Goal: Transaction & Acquisition: Purchase product/service

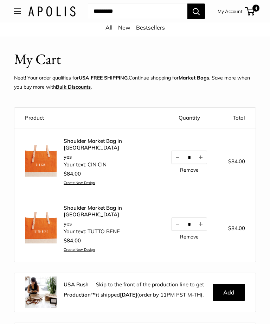
click at [14, 14] on button "Open menu" at bounding box center [17, 11] width 7 height 6
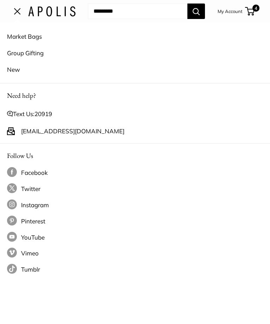
click at [42, 41] on link "Market Bags" at bounding box center [135, 36] width 256 height 17
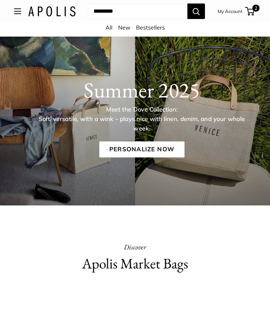
click at [108, 28] on link "All" at bounding box center [109, 27] width 7 height 7
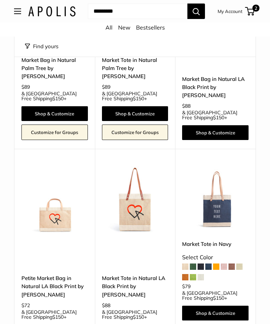
scroll to position [2916, 0]
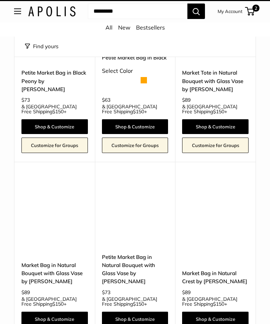
scroll to position [8, 0]
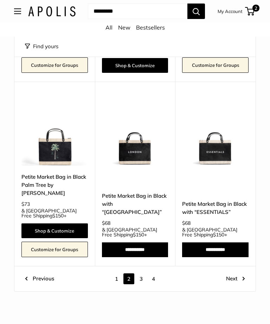
click at [234, 274] on link "Next" at bounding box center [235, 279] width 19 height 11
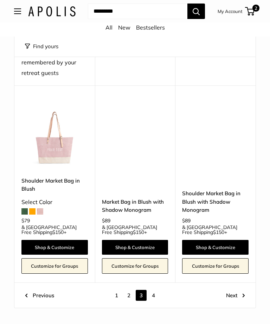
scroll to position [2859, 0]
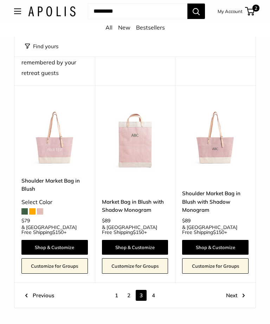
click at [237, 290] on link "Next" at bounding box center [235, 295] width 19 height 11
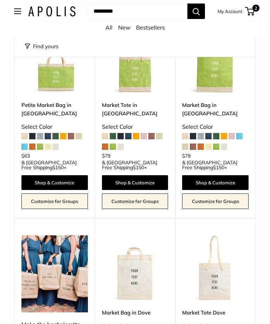
scroll to position [269, 0]
click at [152, 30] on link "Bestsellers" at bounding box center [150, 27] width 29 height 7
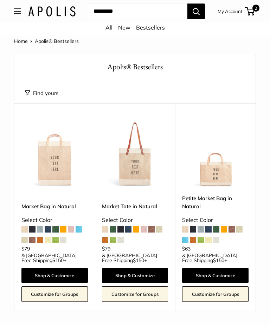
click at [109, 26] on link "All" at bounding box center [109, 27] width 7 height 7
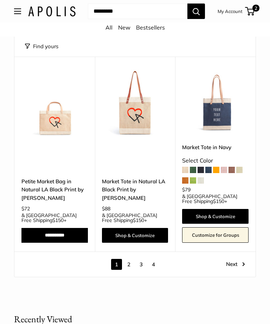
scroll to position [3013, 0]
click at [230, 259] on link "Next" at bounding box center [235, 264] width 19 height 11
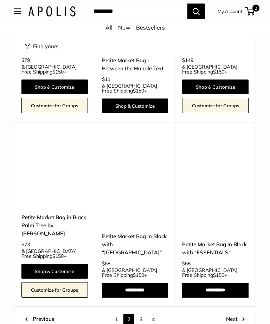
scroll to position [2808, 0]
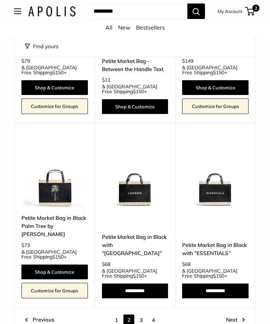
click at [230, 315] on link "Next" at bounding box center [235, 320] width 19 height 11
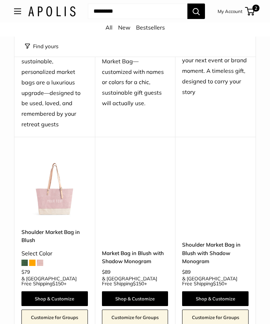
scroll to position [2808, 0]
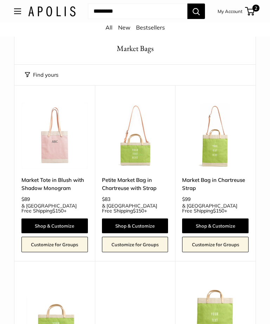
scroll to position [15, 0]
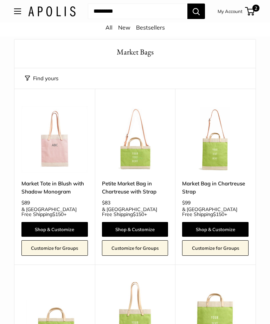
click at [201, 151] on img at bounding box center [215, 139] width 66 height 66
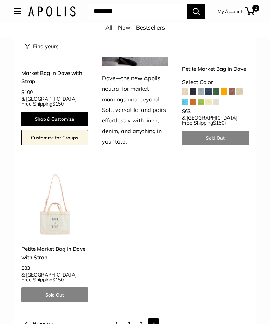
scroll to position [725, 0]
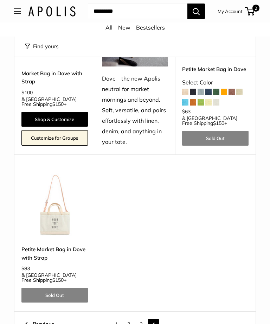
click at [115, 319] on link "1" at bounding box center [116, 324] width 11 height 11
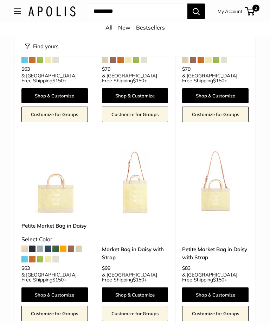
scroll to position [1177, 0]
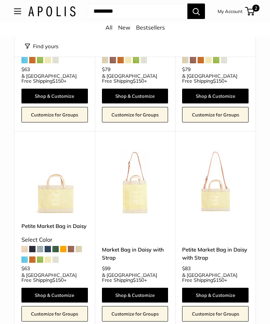
click at [141, 170] on img at bounding box center [135, 182] width 66 height 66
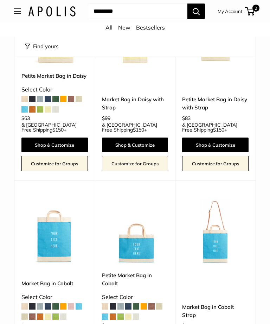
scroll to position [1327, 0]
click at [219, 198] on img at bounding box center [215, 231] width 66 height 66
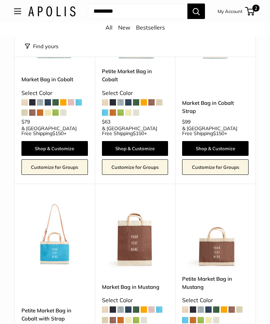
scroll to position [1531, 0]
click at [251, 13] on span "2" at bounding box center [249, 11] width 9 height 8
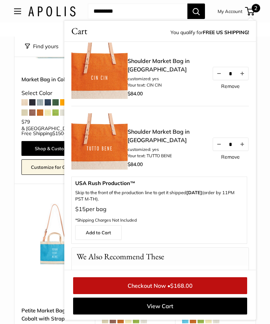
scroll to position [0, 0]
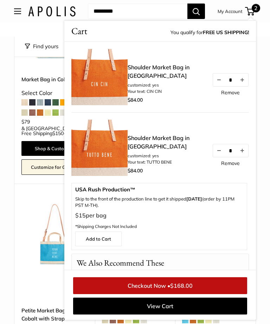
click at [49, 184] on div "Upgrade: Next Day Fulfillment Customizable Text Detachable Strap Sturdy & Spill…" at bounding box center [54, 287] width 81 height 207
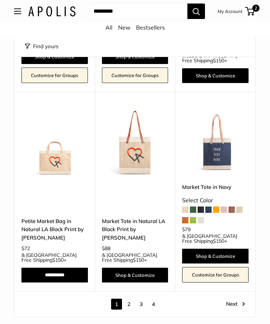
scroll to position [2973, 0]
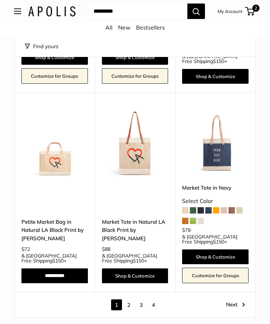
click at [234, 299] on link "Next" at bounding box center [235, 304] width 19 height 11
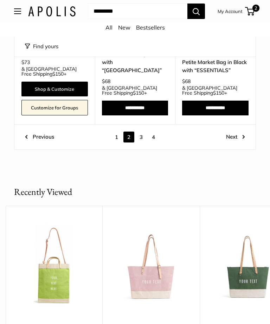
scroll to position [0, 7]
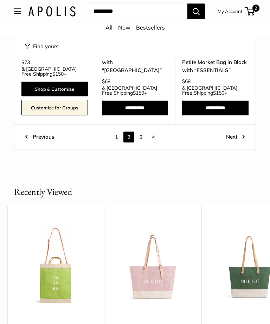
click at [162, 224] on img at bounding box center [152, 265] width 83 height 83
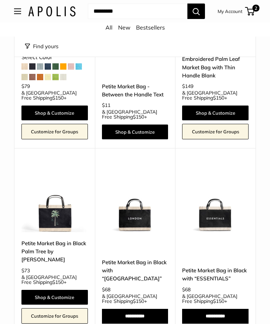
scroll to position [2783, 0]
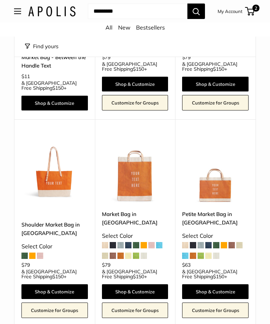
scroll to position [1284, 0]
click at [54, 137] on img at bounding box center [54, 170] width 66 height 66
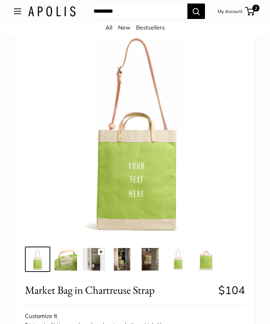
scroll to position [36, 0]
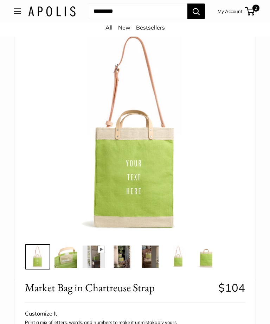
click at [146, 255] on img at bounding box center [150, 256] width 23 height 23
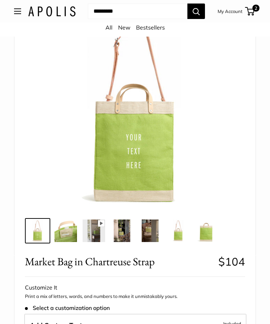
scroll to position [60, 0]
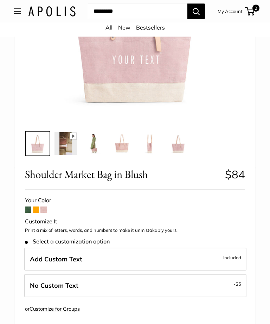
scroll to position [162, 0]
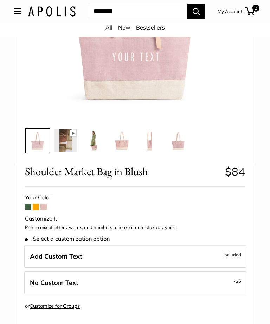
click at [129, 255] on label "Add Custom Text Included" at bounding box center [135, 256] width 222 height 23
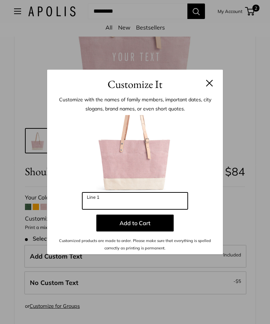
click at [138, 209] on input "Line 1" at bounding box center [135, 200] width 106 height 17
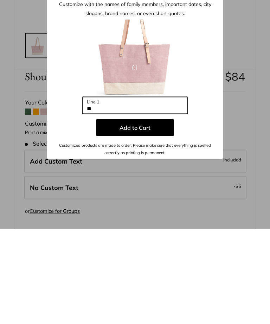
type input "*"
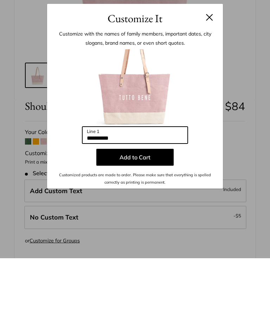
type input "**********"
click at [209, 79] on button at bounding box center [209, 82] width 7 height 7
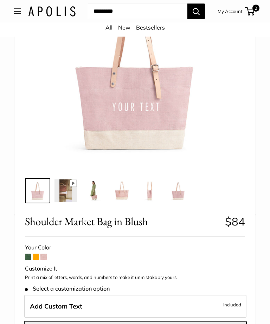
scroll to position [103, 0]
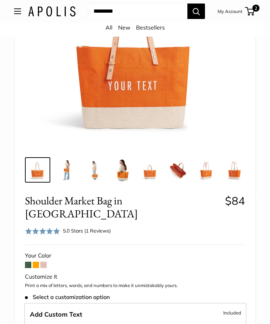
scroll to position [122, 0]
click at [253, 14] on span "2" at bounding box center [249, 11] width 9 height 8
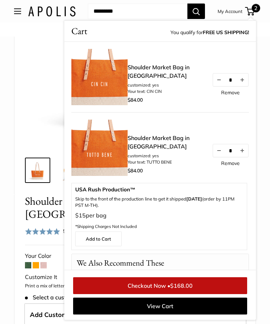
scroll to position [107, 0]
